Goal: Find specific page/section: Find specific page/section

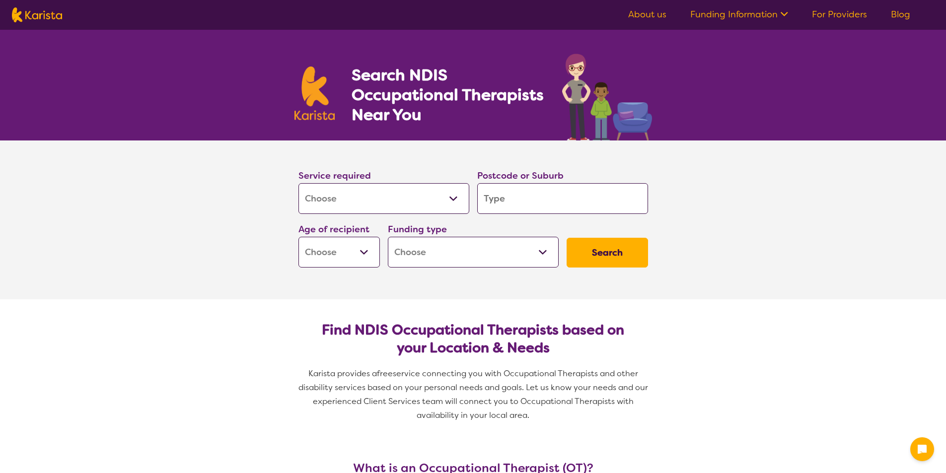
select select "[MEDICAL_DATA]"
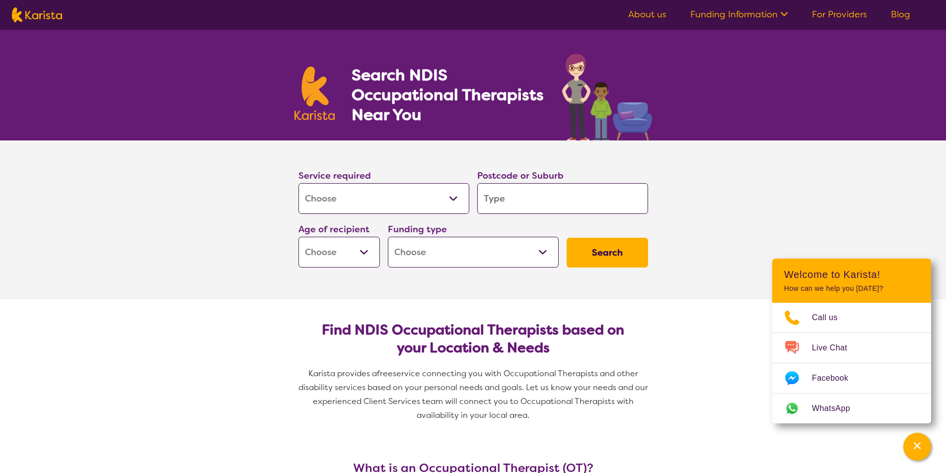
click at [823, 15] on link "For Providers" at bounding box center [839, 14] width 55 height 12
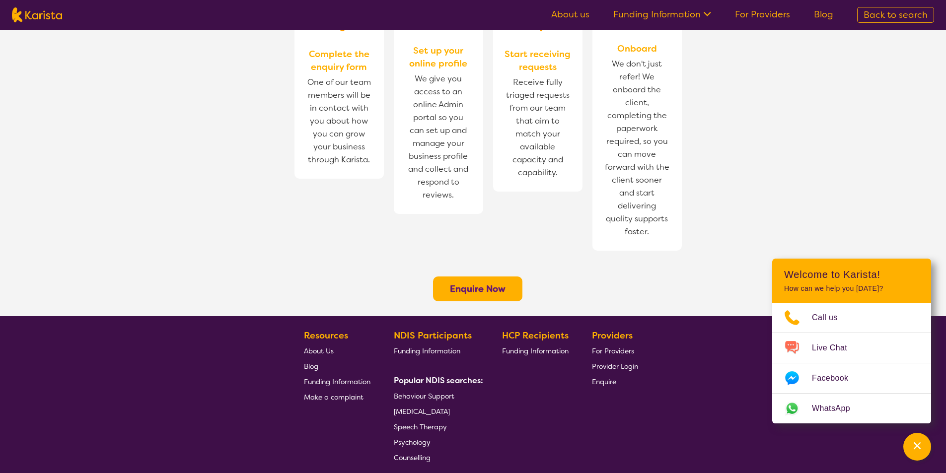
scroll to position [725, 0]
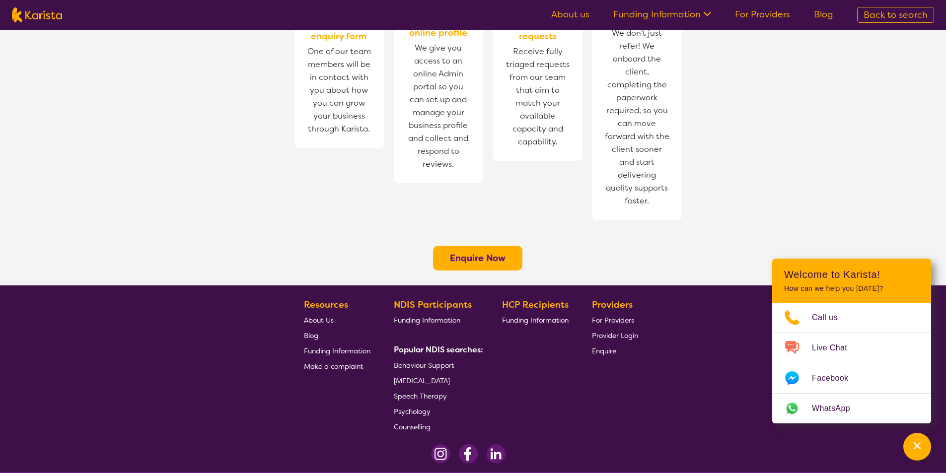
click at [549, 316] on div "HCP Recipients Funding Information" at bounding box center [537, 365] width 71 height 137
